Goal: Transaction & Acquisition: Purchase product/service

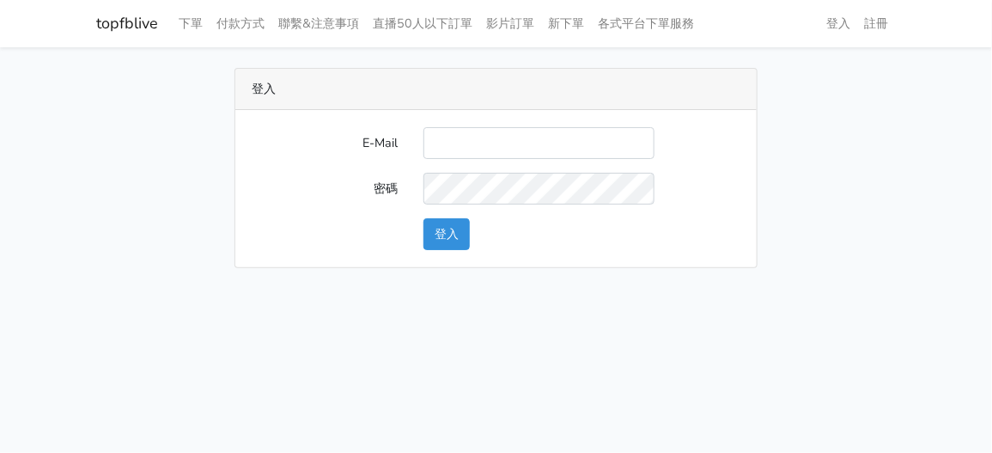
click at [490, 133] on input "E-Mail" at bounding box center [538, 143] width 231 height 32
type input "zhen8032@gmail.com"
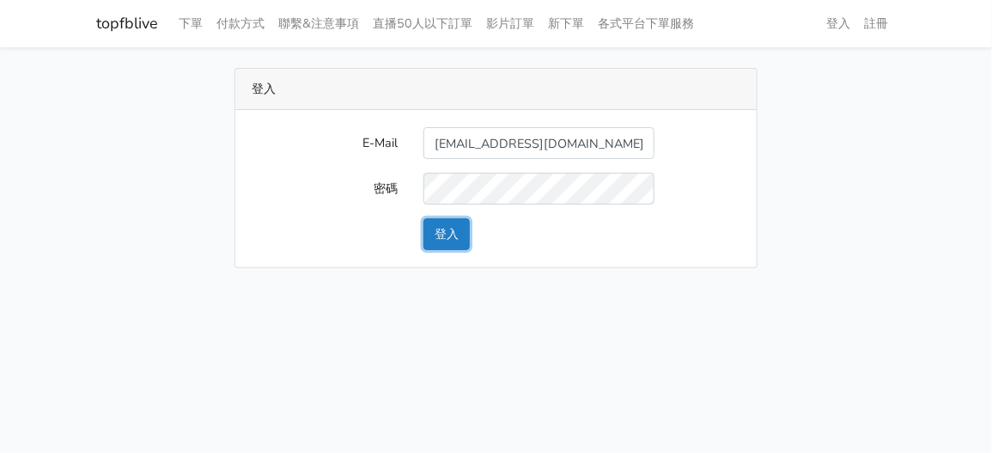
click at [456, 226] on button "登入" at bounding box center [446, 234] width 46 height 32
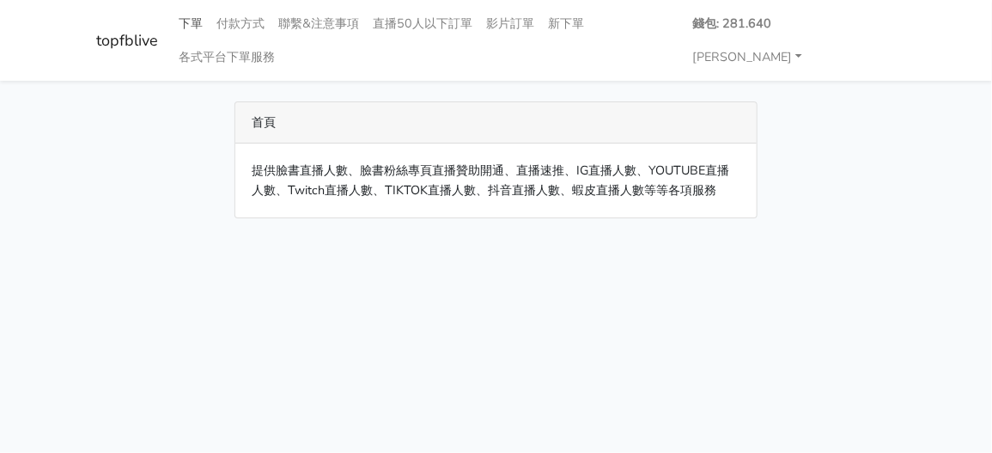
click at [190, 26] on link "下單" at bounding box center [192, 24] width 38 height 34
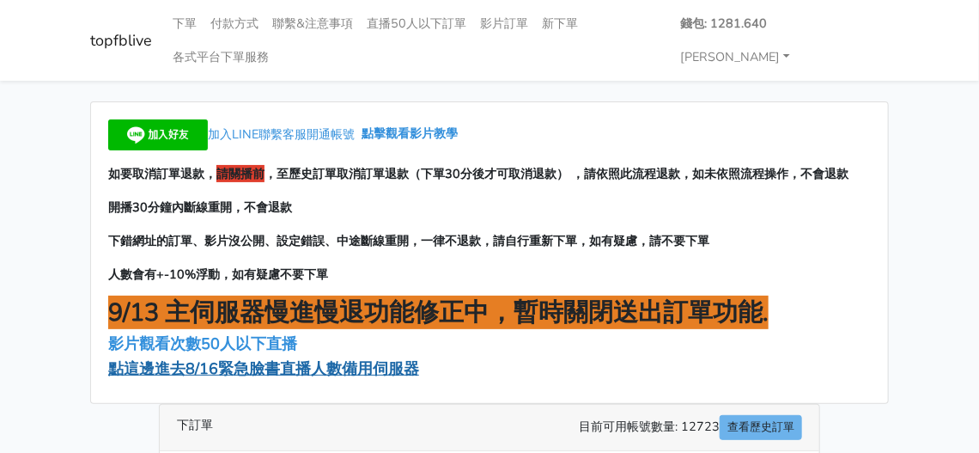
click at [217, 358] on span "點這邊進去8/16緊急臉書直播人數備用伺服器" at bounding box center [263, 368] width 311 height 21
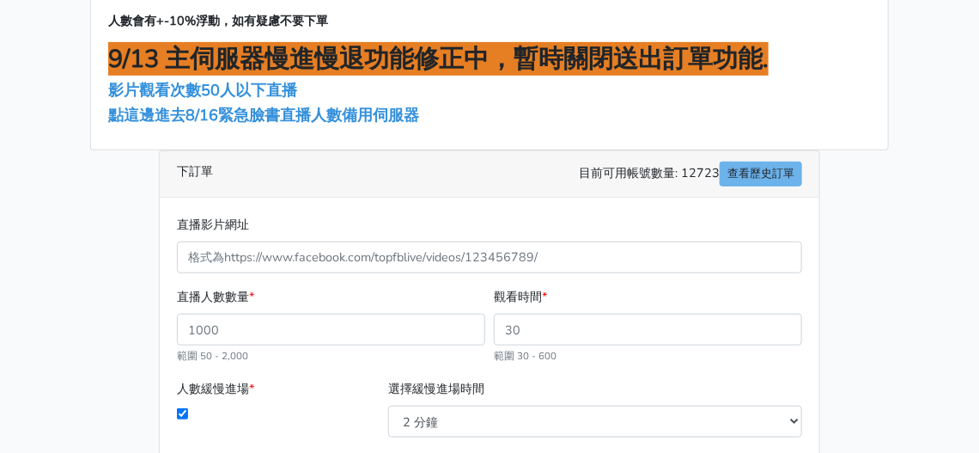
scroll to position [258, 0]
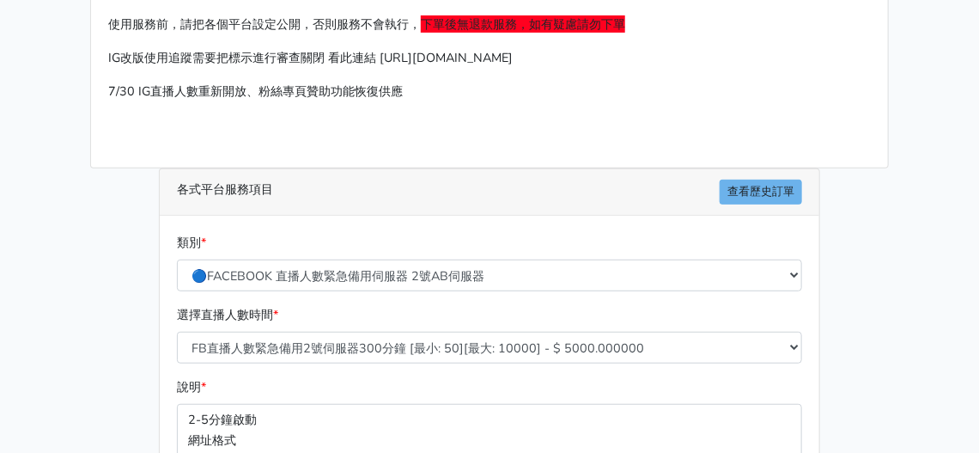
scroll to position [429, 0]
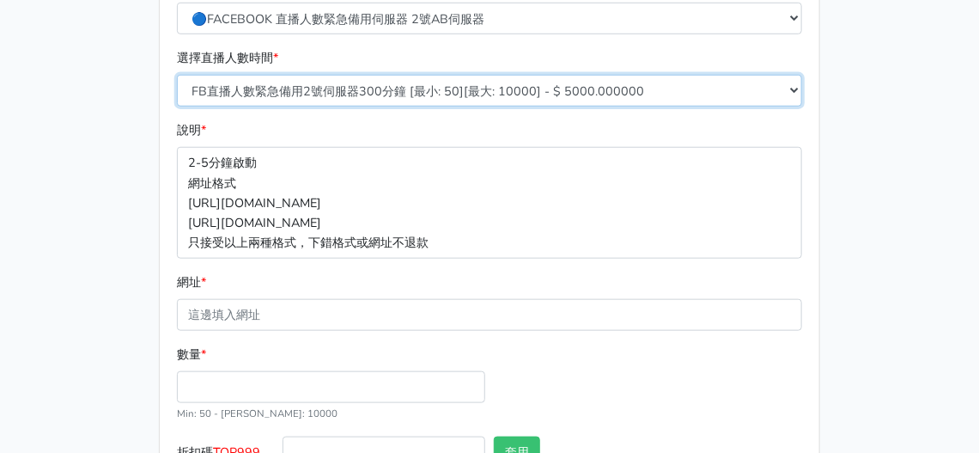
click at [393, 75] on select "FB直播人數緊急備用2號伺服器300分鐘 [最小: 50][最大: 10000] - $ 5000.000000 FB直播人數緊急備用2號伺服器60分鐘 [最…" at bounding box center [489, 91] width 625 height 32
select select "578"
click at [177, 75] on select "FB直播人數緊急備用2號伺服器300分鐘 [最小: 50][最大: 10000] - $ 5000.000000 FB直播人數緊急備用2號伺服器60分鐘 [最…" at bounding box center [489, 91] width 625 height 32
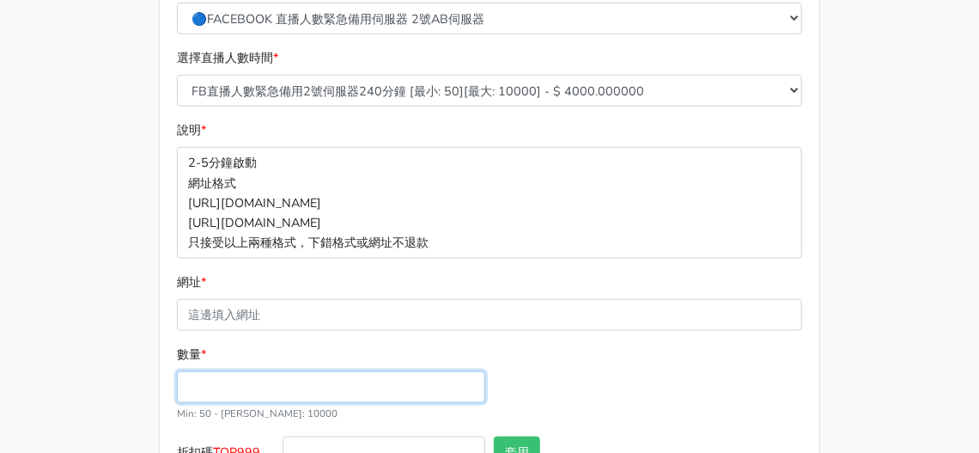
click at [264, 371] on input "數量 *" at bounding box center [331, 387] width 308 height 32
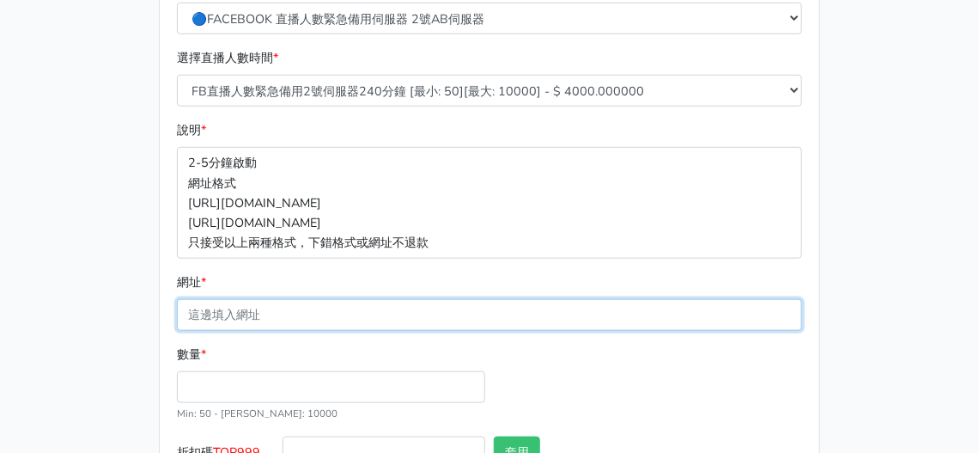
click at [247, 299] on input "網址 *" at bounding box center [489, 315] width 625 height 32
paste input "100064950153916"
type input "100064950153916"
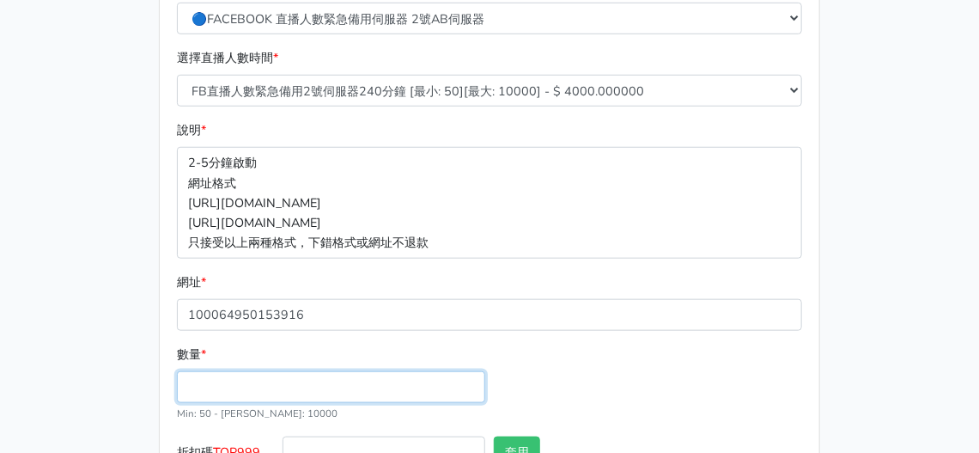
click at [235, 371] on input "數量 *" at bounding box center [331, 387] width 308 height 32
type input "100"
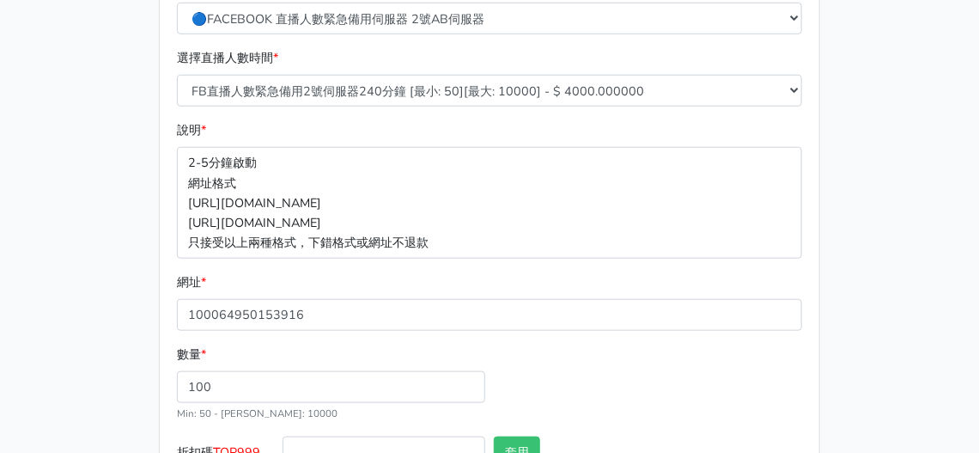
type input "400.000"
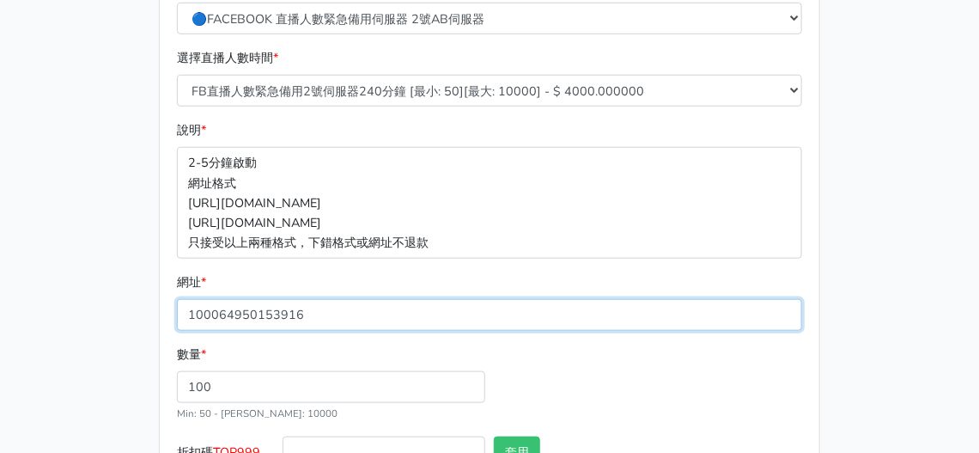
drag, startPoint x: 288, startPoint y: 277, endPoint x: 0, endPoint y: 265, distance: 288.1
click at [0, 268] on main "請照說明的網址格式下單，這邊的服務都沒退款項目，下單就無法退款 此服務無保固，如愛心、讚、追蹤、觀看次數等等，如有掉落，不會補充 使用服務前，請把各個平台設定…" at bounding box center [489, 114] width 979 height 925
paste input "[URL][DOMAIN_NAME]"
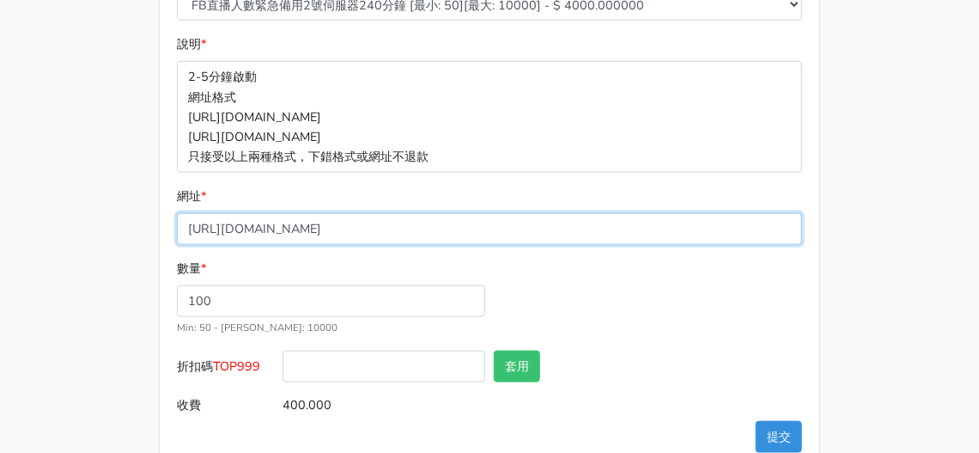
type input "[URL][DOMAIN_NAME]"
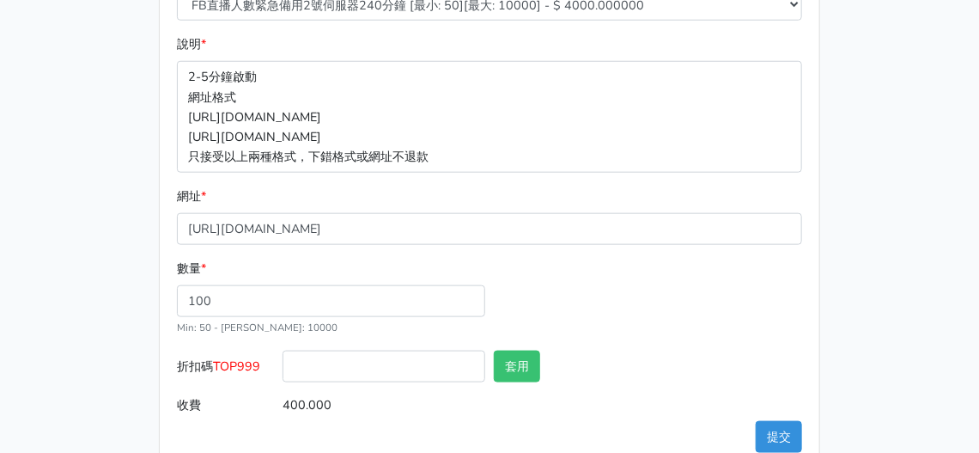
click at [703, 350] on input "text" at bounding box center [701, 366] width 203 height 32
click at [790, 421] on button "提交" at bounding box center [779, 437] width 46 height 32
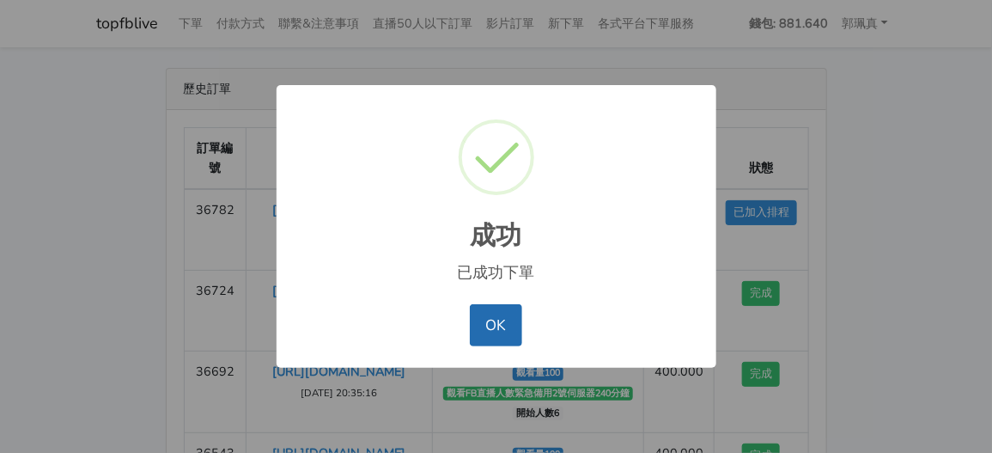
click at [508, 331] on button "OK" at bounding box center [496, 324] width 52 height 41
